Goal: Information Seeking & Learning: Learn about a topic

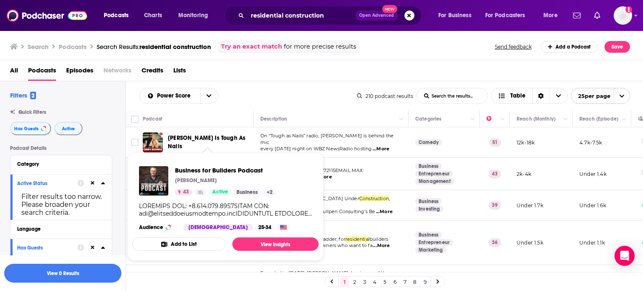
drag, startPoint x: 222, startPoint y: 173, endPoint x: 281, endPoint y: 71, distance: 117.6
click at [281, 71] on div "All Podcasts Episodes Networks Credits Lists" at bounding box center [323, 72] width 627 height 17
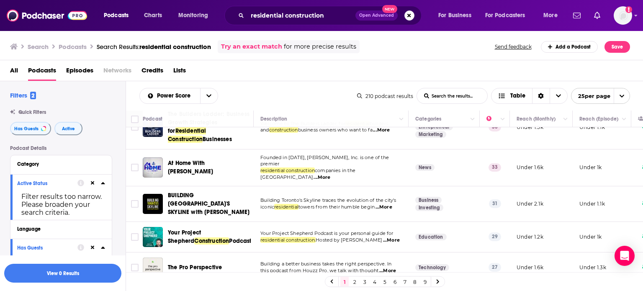
scroll to position [119, 0]
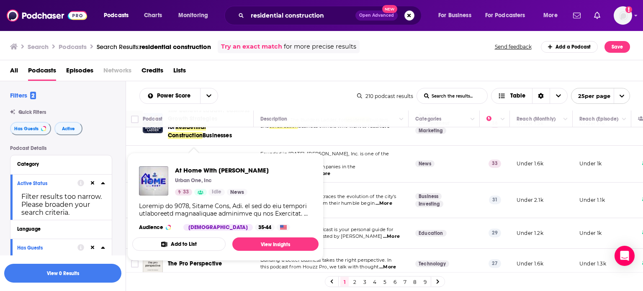
click at [233, 113] on th "Podcast" at bounding box center [198, 119] width 111 height 17
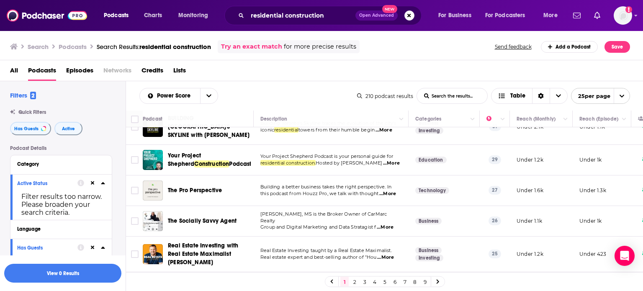
scroll to position [195, 0]
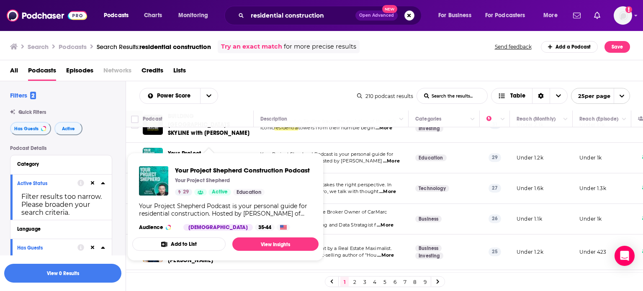
click at [255, 58] on div "Search Podcasts Search Results: residential construction Try an exact match for…" at bounding box center [322, 45] width 644 height 30
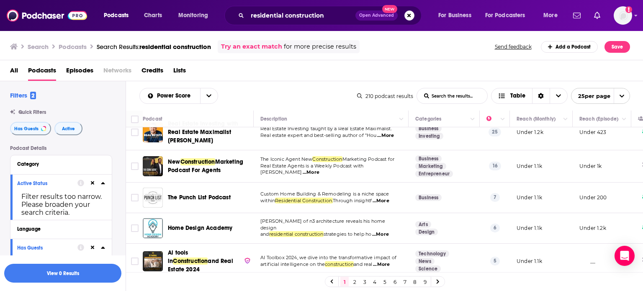
scroll to position [317, 0]
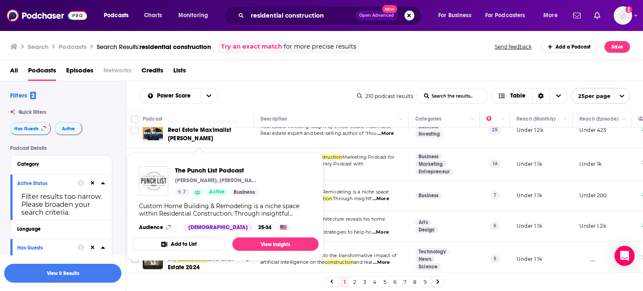
click at [264, 103] on div "Power Score List Search Input Search the results... Table" at bounding box center [248, 96] width 218 height 16
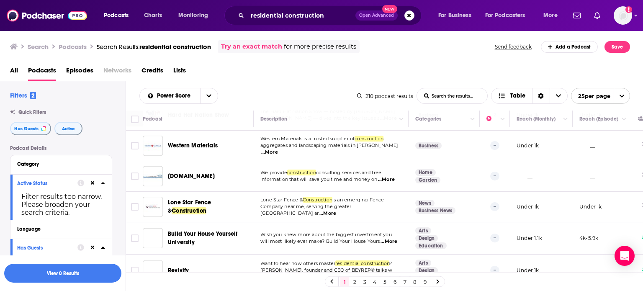
scroll to position [655, 0]
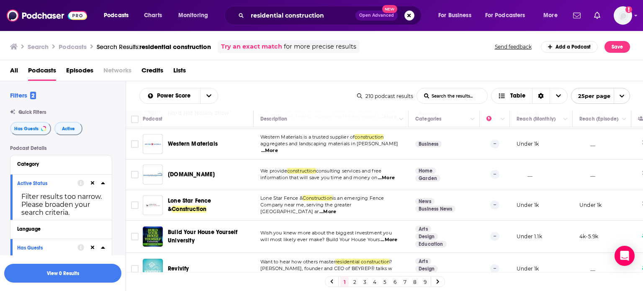
drag, startPoint x: 356, startPoint y: 281, endPoint x: 118, endPoint y: 28, distance: 347.9
click at [356, 281] on link "2" at bounding box center [355, 282] width 8 height 10
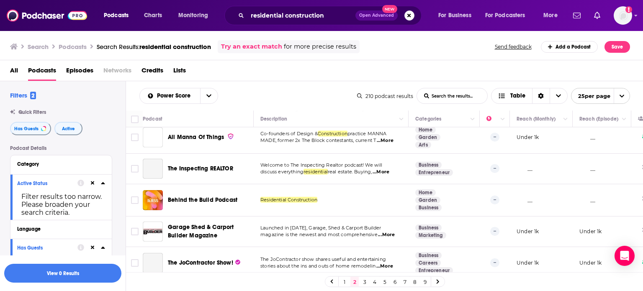
scroll to position [662, 0]
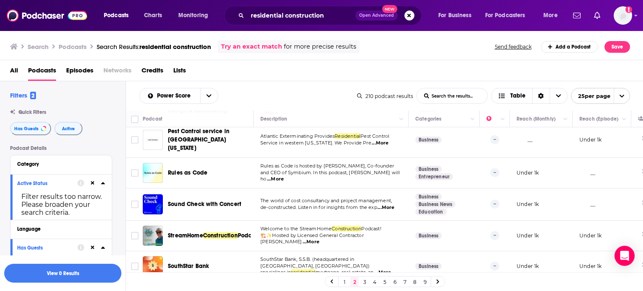
click at [364, 283] on link "3" at bounding box center [365, 282] width 8 height 10
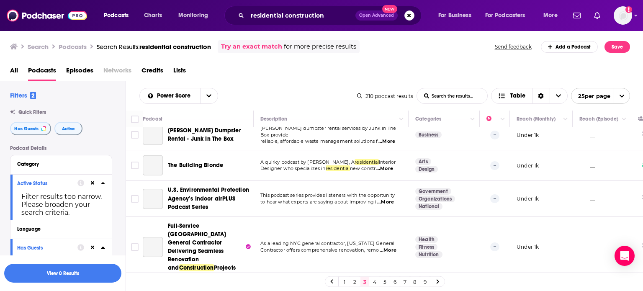
scroll to position [653, 0]
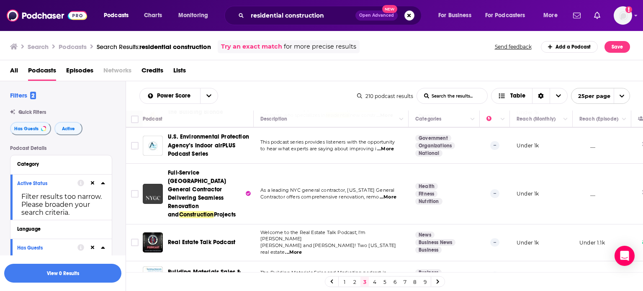
click at [373, 278] on link "4" at bounding box center [375, 282] width 8 height 10
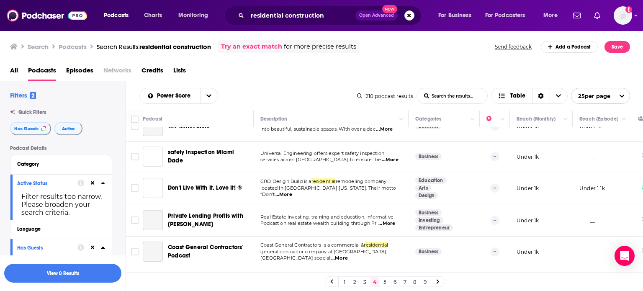
scroll to position [640, 0]
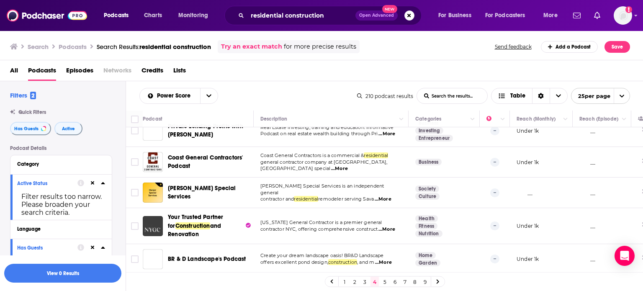
click at [383, 283] on link "5" at bounding box center [385, 282] width 8 height 10
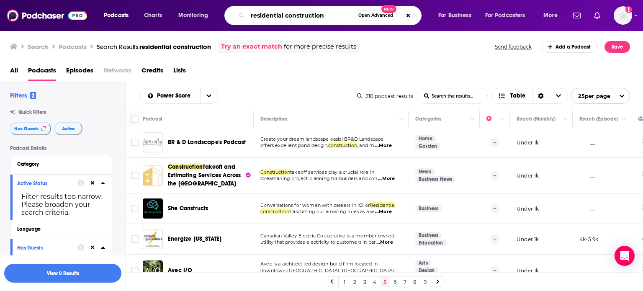
drag, startPoint x: 326, startPoint y: 15, endPoint x: 230, endPoint y: 20, distance: 96.0
click at [230, 20] on div "residential construction Open Advanced New" at bounding box center [323, 15] width 197 height 19
type input "contractor business"
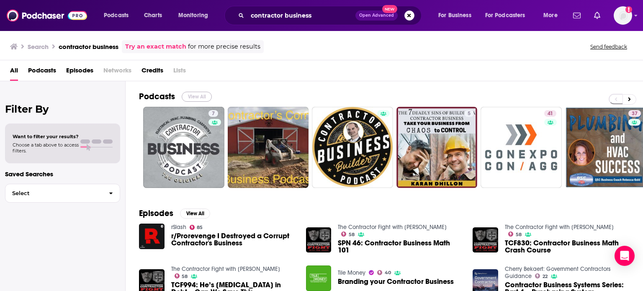
click at [203, 93] on button "View All" at bounding box center [197, 97] width 30 height 10
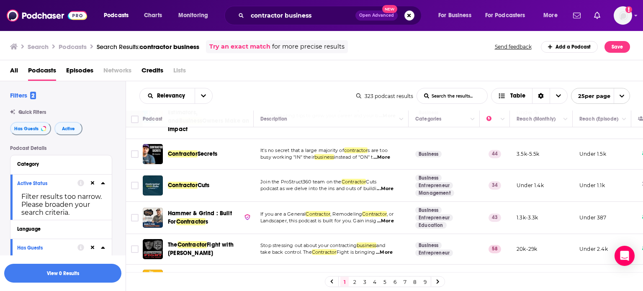
scroll to position [493, 0]
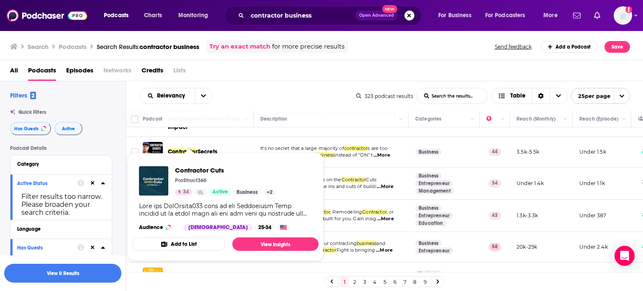
click at [259, 86] on div "Relevancy List Search Input Search the results... Table 323 podcast results Lis…" at bounding box center [385, 95] width 518 height 29
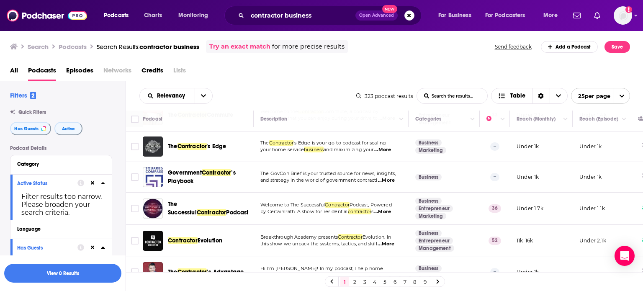
scroll to position [695, 0]
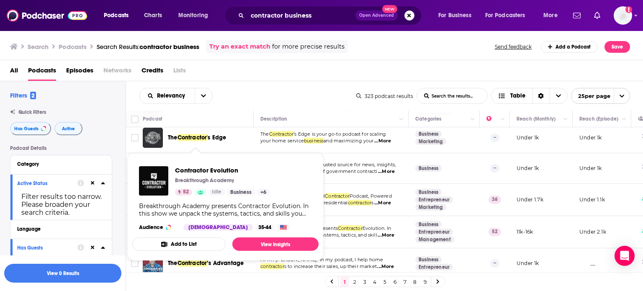
click at [260, 79] on div "All Podcasts Episodes Networks Credits Lists" at bounding box center [323, 72] width 627 height 17
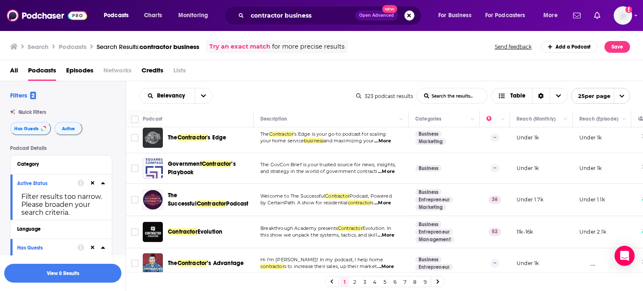
click at [355, 282] on link "2" at bounding box center [355, 282] width 8 height 10
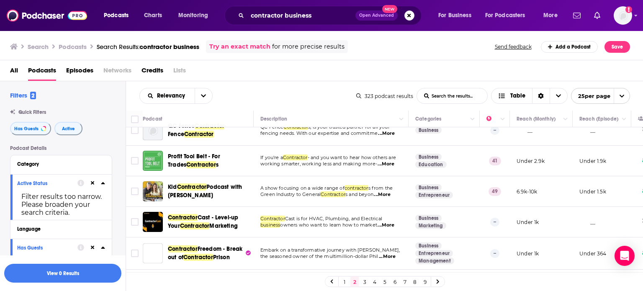
scroll to position [169, 0]
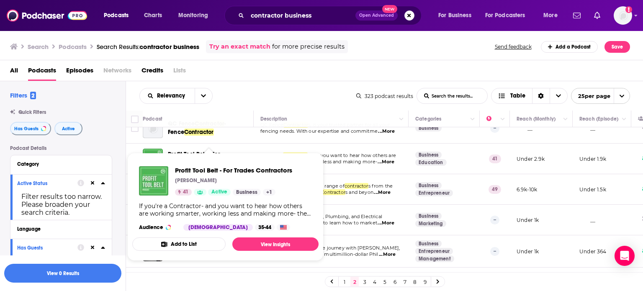
click at [280, 77] on div "All Podcasts Episodes Networks Credits Lists" at bounding box center [323, 72] width 627 height 17
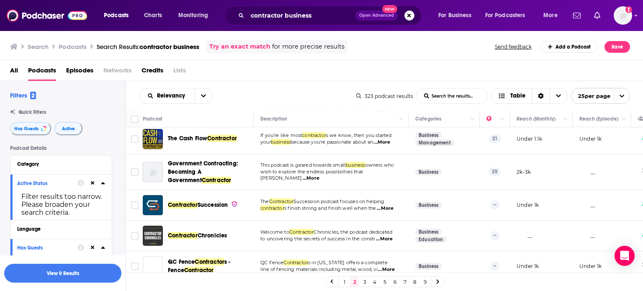
scroll to position [650, 0]
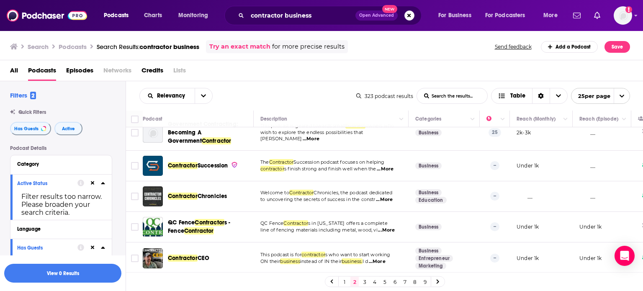
click at [367, 283] on link "3" at bounding box center [365, 282] width 8 height 10
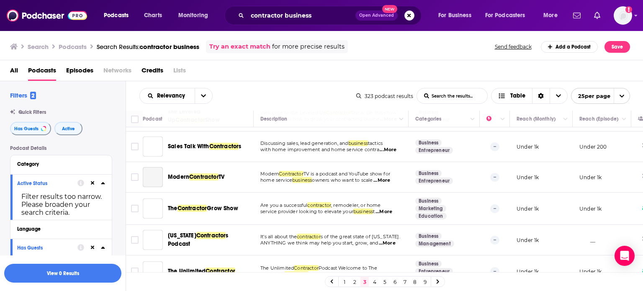
scroll to position [642, 0]
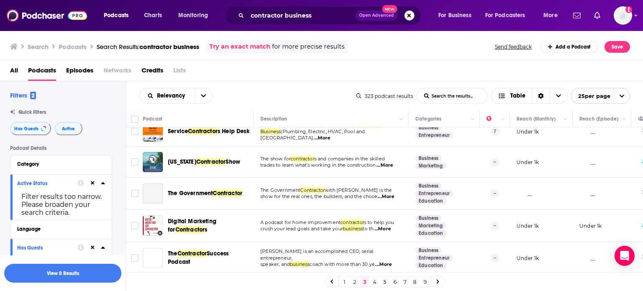
click at [374, 281] on link "4" at bounding box center [375, 282] width 8 height 10
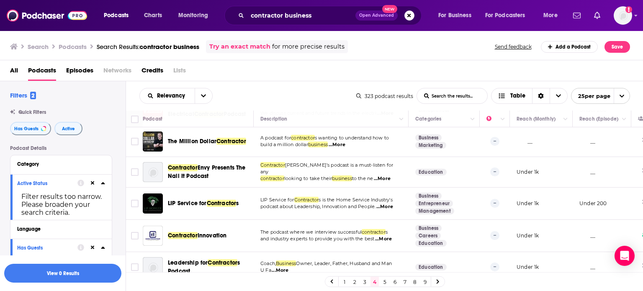
scroll to position [647, 0]
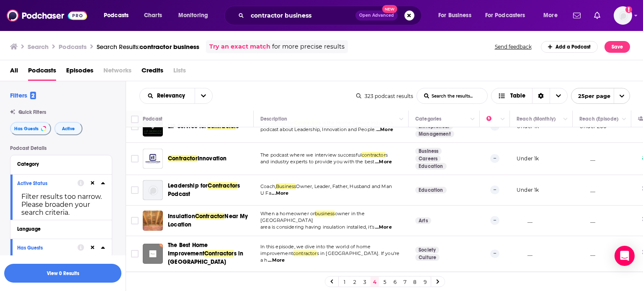
drag, startPoint x: 439, startPoint y: 283, endPoint x: 292, endPoint y: 13, distance: 307.8
click at [439, 283] on icon at bounding box center [437, 281] width 3 height 5
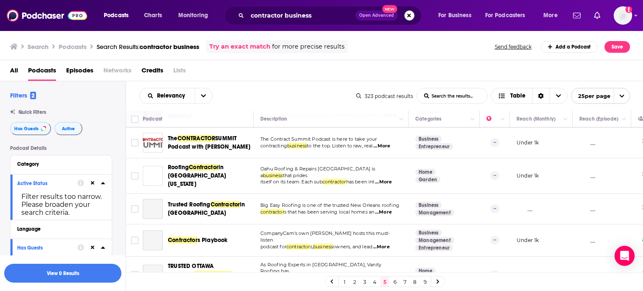
scroll to position [637, 0]
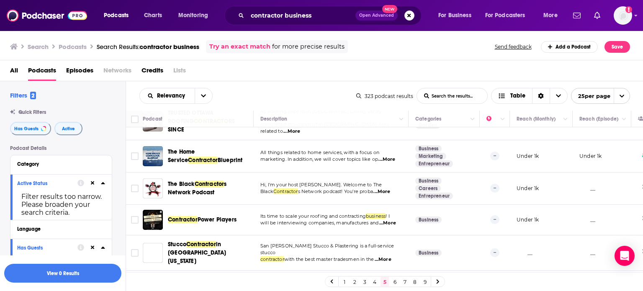
click at [394, 281] on link "6" at bounding box center [395, 282] width 8 height 10
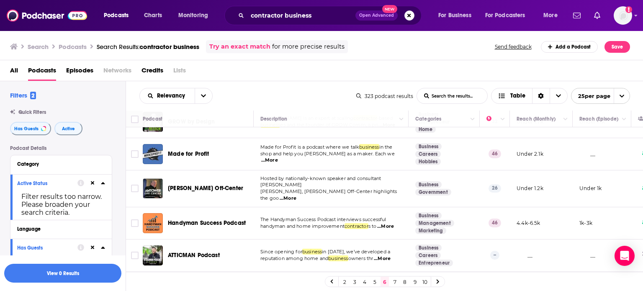
scroll to position [645, 0]
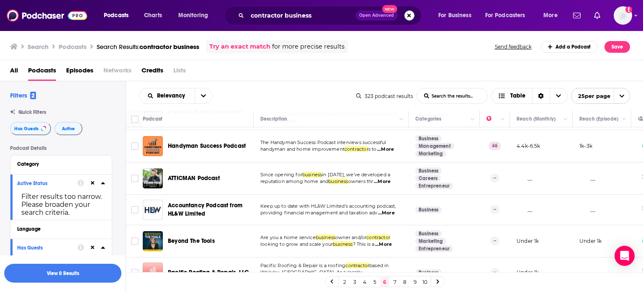
click at [439, 280] on icon at bounding box center [437, 281] width 3 height 5
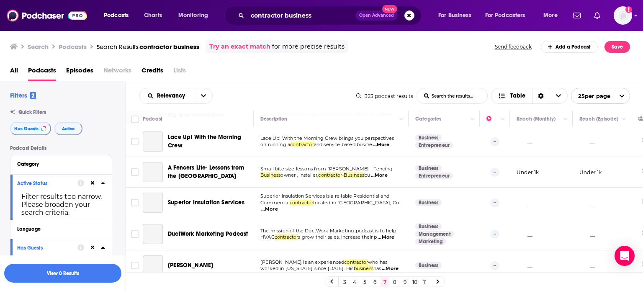
scroll to position [640, 0]
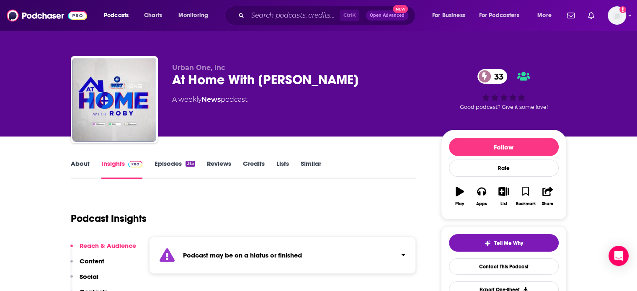
click at [170, 166] on link "Episodes 315" at bounding box center [174, 169] width 41 height 19
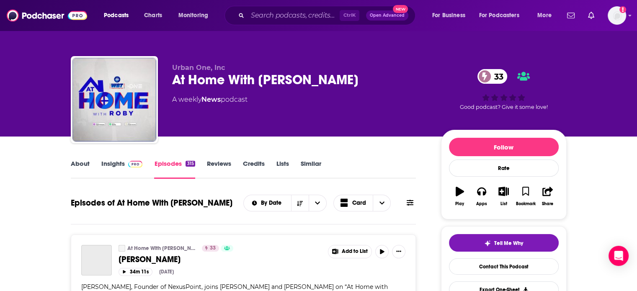
scroll to position [72, 0]
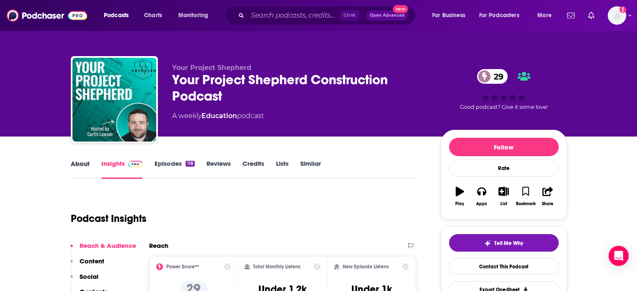
click at [94, 168] on div "About" at bounding box center [86, 169] width 31 height 19
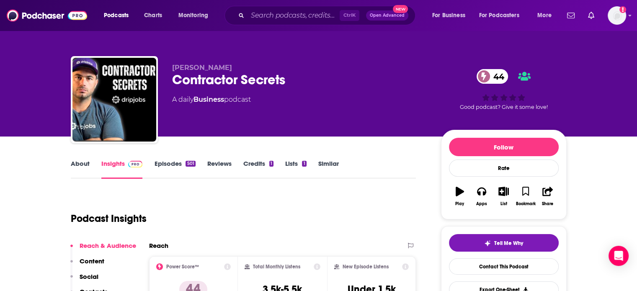
click at [82, 169] on link "About" at bounding box center [80, 169] width 19 height 19
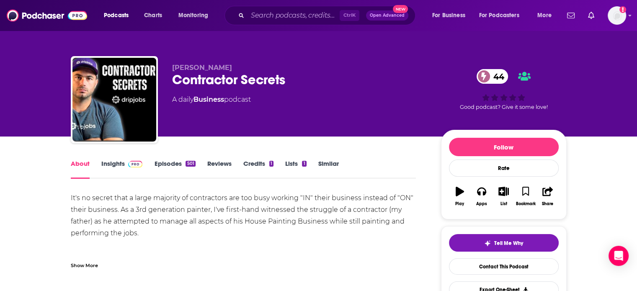
drag, startPoint x: 101, startPoint y: 169, endPoint x: 181, endPoint y: 3, distance: 184.2
click at [101, 169] on link "Insights" at bounding box center [121, 169] width 41 height 19
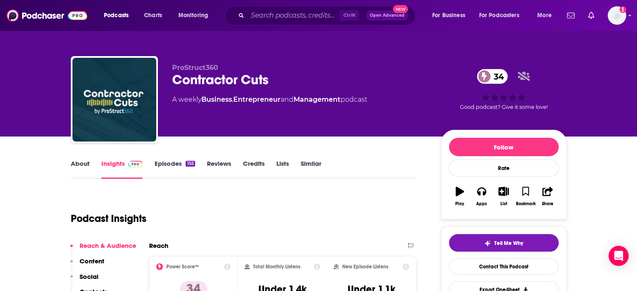
click at [73, 170] on link "About" at bounding box center [80, 169] width 19 height 19
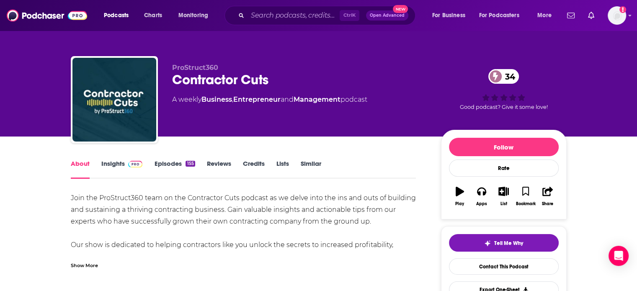
drag, startPoint x: 73, startPoint y: 170, endPoint x: 223, endPoint y: 8, distance: 220.8
click at [110, 167] on link "Insights" at bounding box center [121, 169] width 41 height 19
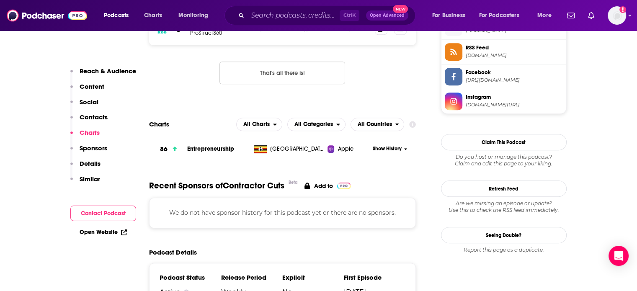
scroll to position [599, 0]
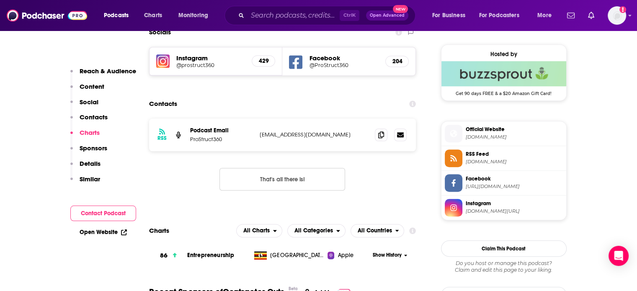
click at [104, 235] on link "Open Website" at bounding box center [103, 232] width 47 height 7
click at [382, 134] on icon at bounding box center [381, 134] width 6 height 7
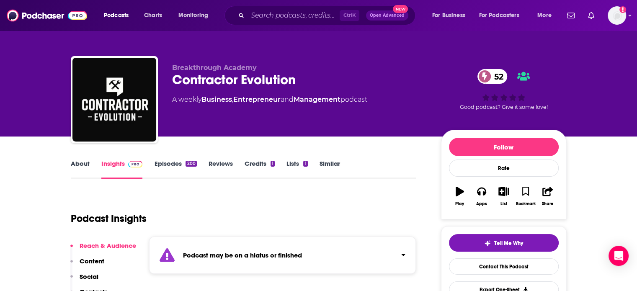
click at [170, 165] on link "Episodes 200" at bounding box center [175, 169] width 42 height 19
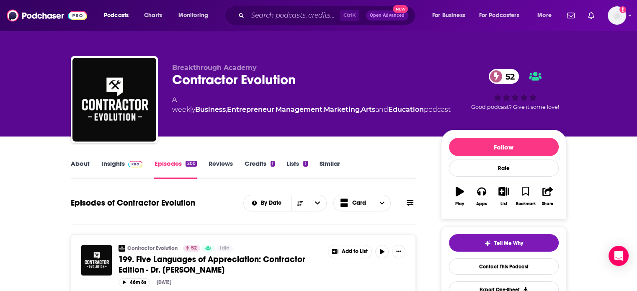
click at [118, 169] on link "Insights" at bounding box center [121, 169] width 41 height 19
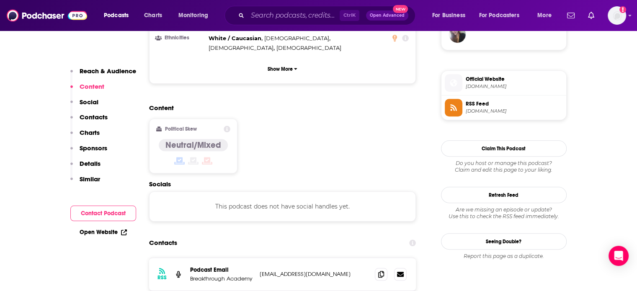
scroll to position [646, 0]
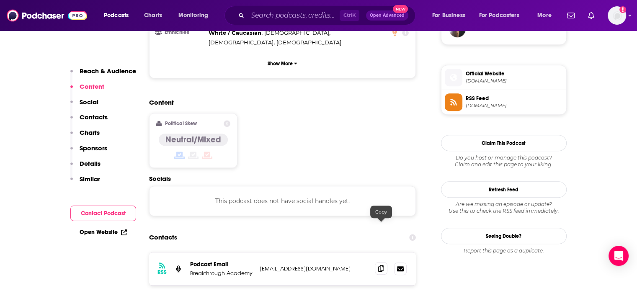
click at [384, 262] on span at bounding box center [381, 268] width 13 height 13
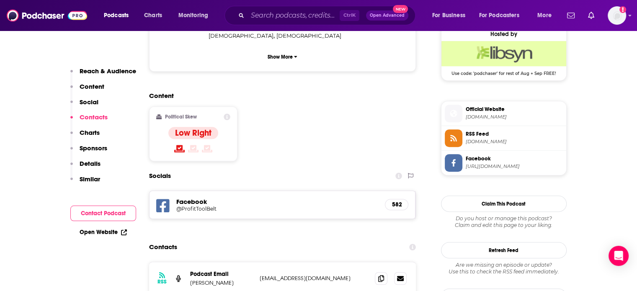
scroll to position [724, 0]
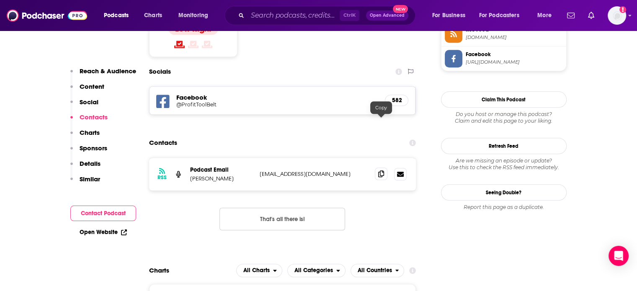
click at [384, 170] on icon at bounding box center [381, 173] width 6 height 7
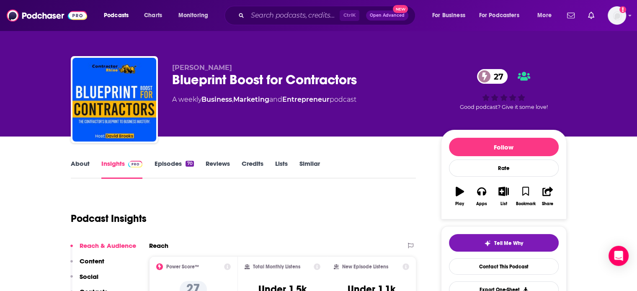
click at [81, 166] on link "About" at bounding box center [80, 169] width 19 height 19
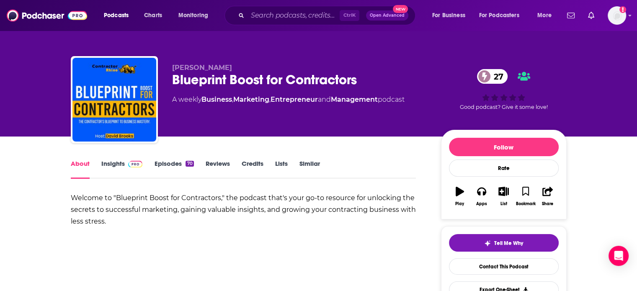
drag, startPoint x: 124, startPoint y: 170, endPoint x: 188, endPoint y: 15, distance: 168.0
click at [124, 170] on link "Insights" at bounding box center [121, 169] width 41 height 19
